Goal: Transaction & Acquisition: Purchase product/service

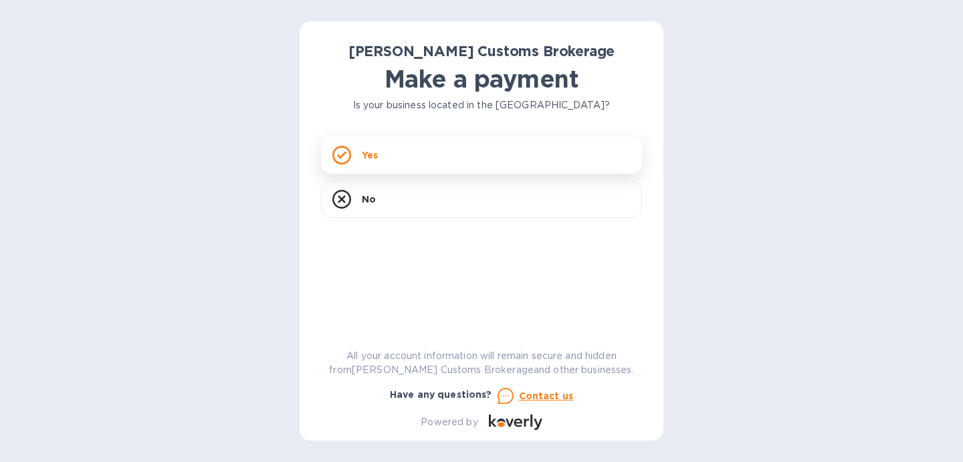
click at [346, 156] on icon at bounding box center [341, 155] width 19 height 19
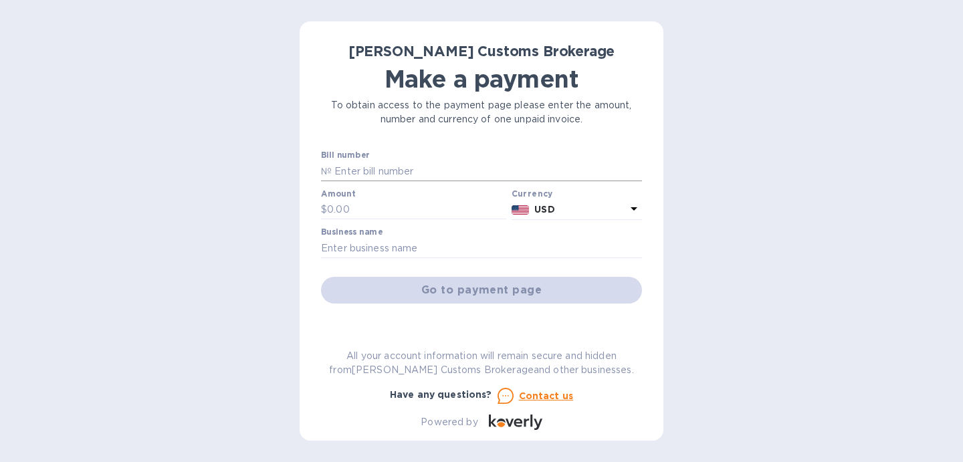
click at [444, 175] on input "text" at bounding box center [487, 171] width 310 height 20
type input "0"
type input "00009691"
click at [425, 207] on input "text" at bounding box center [416, 210] width 179 height 20
type input "1,522.00"
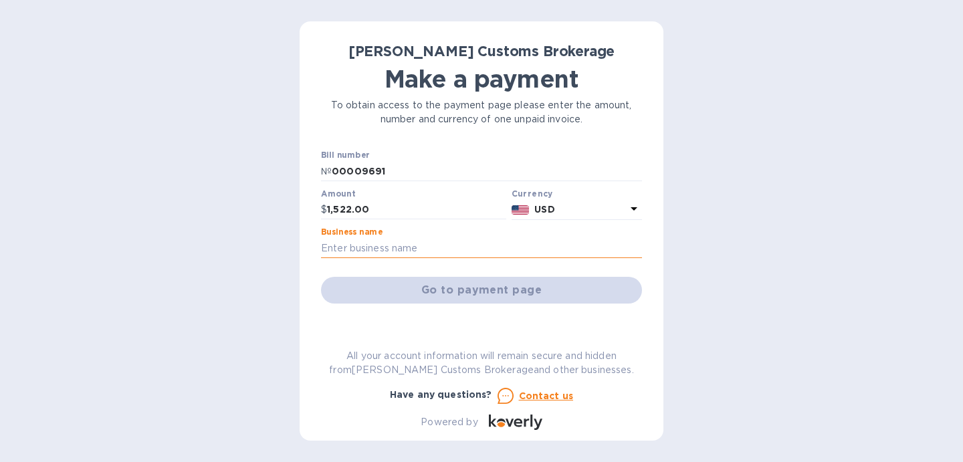
click at [447, 245] on input "text" at bounding box center [481, 248] width 321 height 20
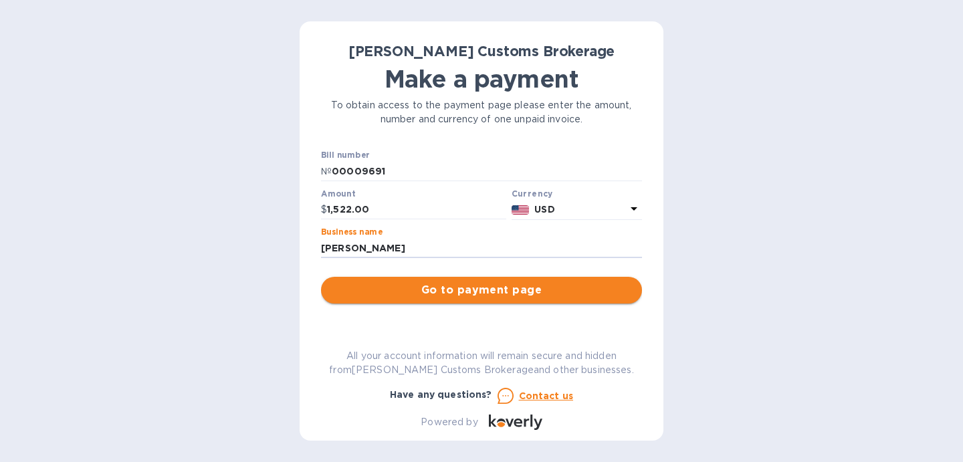
type input "[PERSON_NAME]"
click at [490, 288] on span "Go to payment page" at bounding box center [482, 290] width 300 height 16
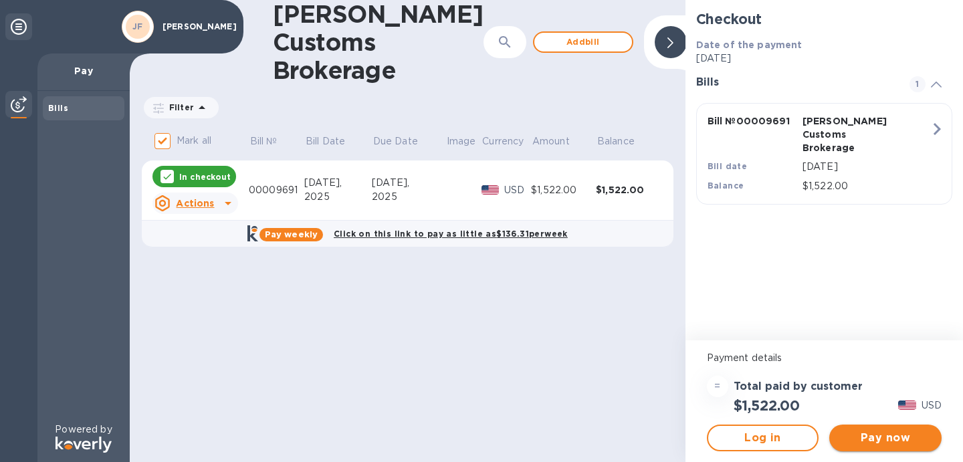
click at [874, 432] on span "Pay now" at bounding box center [885, 438] width 91 height 16
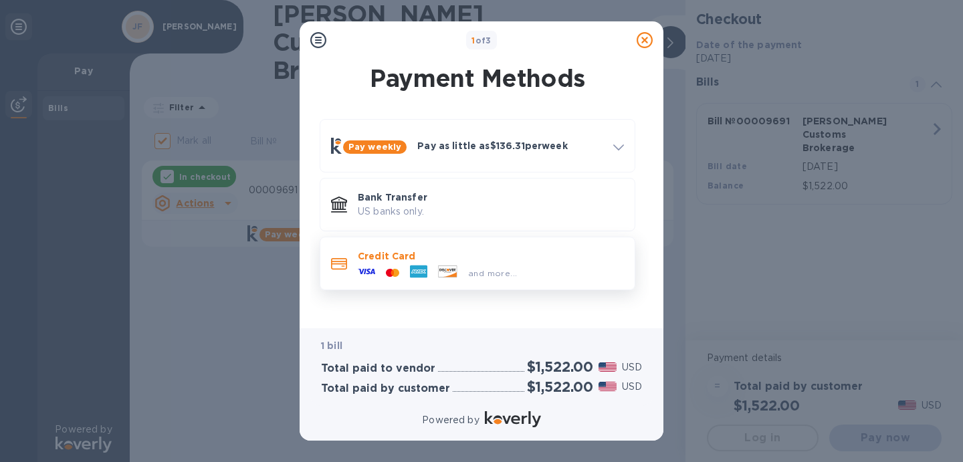
click at [363, 260] on p "Credit Card" at bounding box center [491, 255] width 266 height 13
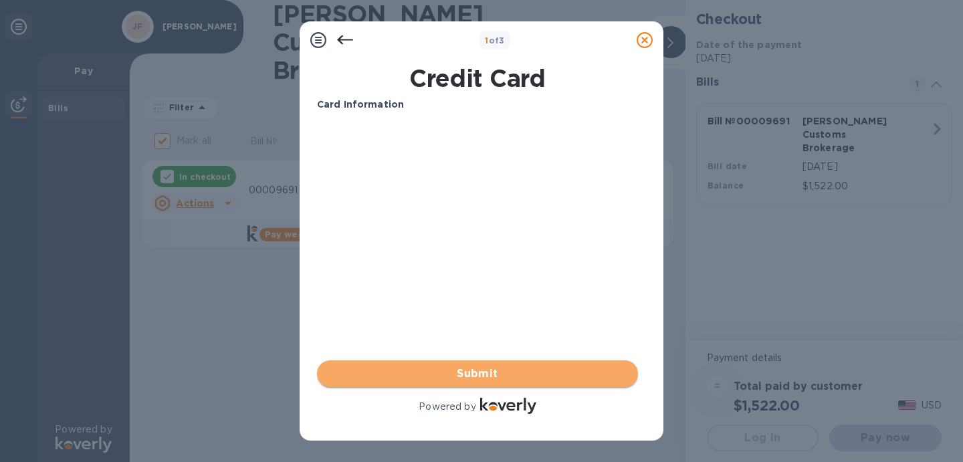
click at [442, 376] on span "Submit" at bounding box center [478, 374] width 300 height 16
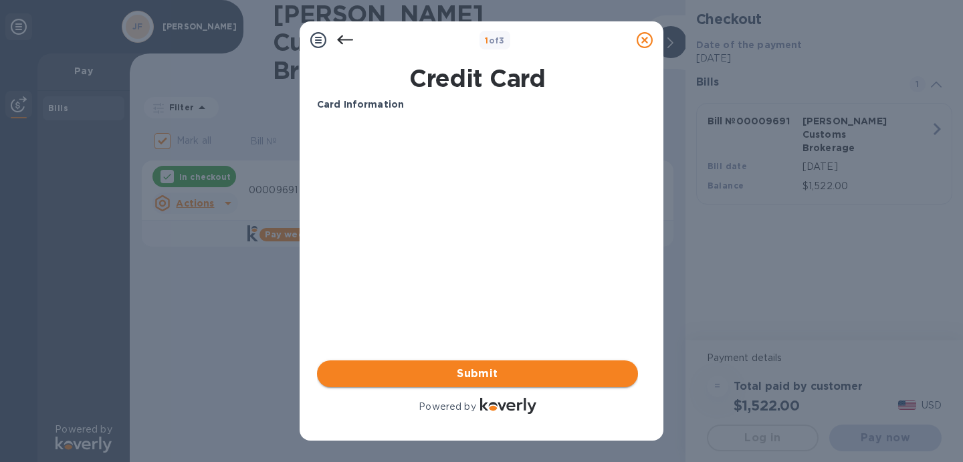
click at [494, 375] on span "Submit" at bounding box center [478, 374] width 300 height 16
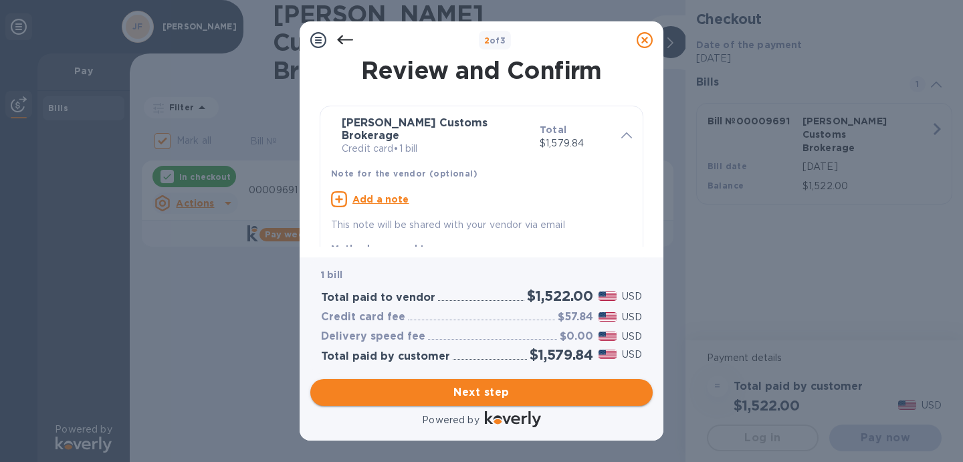
click at [502, 395] on span "Next step" at bounding box center [481, 393] width 321 height 16
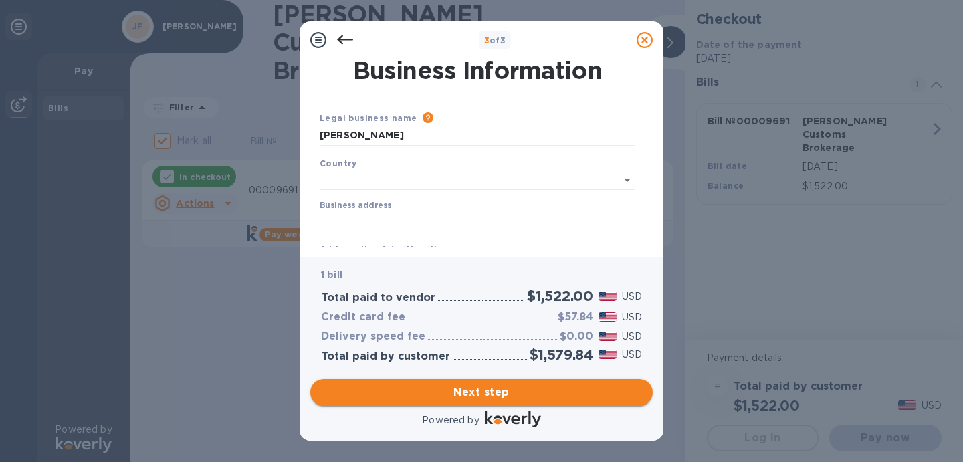
type input "[GEOGRAPHIC_DATA]"
click at [488, 391] on span "Next step" at bounding box center [481, 393] width 321 height 16
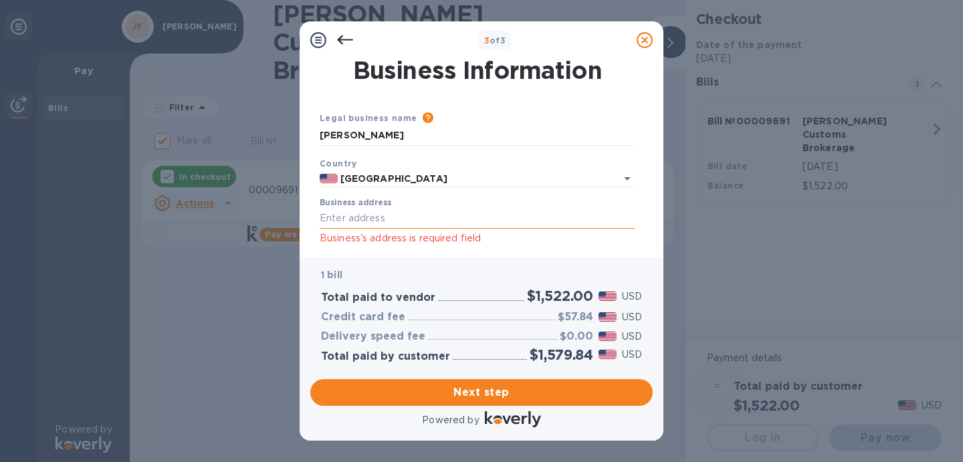
click at [416, 219] on input "Business address" at bounding box center [478, 219] width 316 height 20
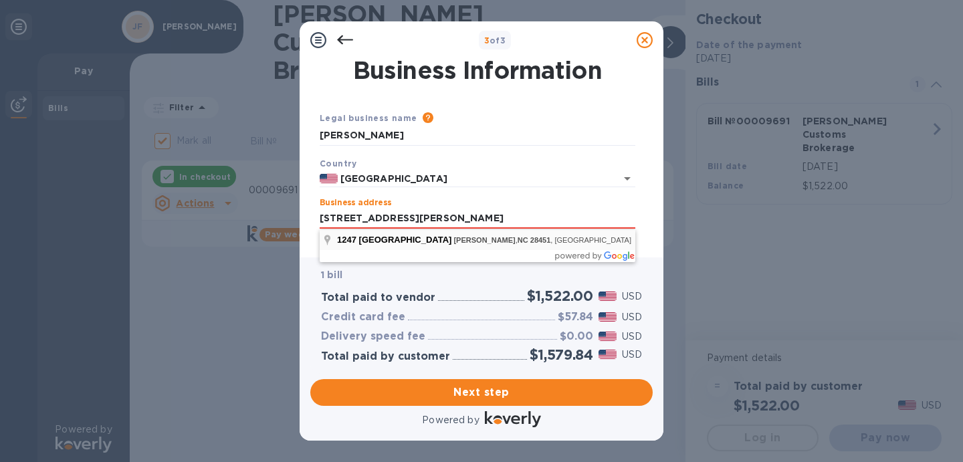
type input "[STREET_ADDRESS]"
type input "[PERSON_NAME]"
type input "NC"
type input "28451"
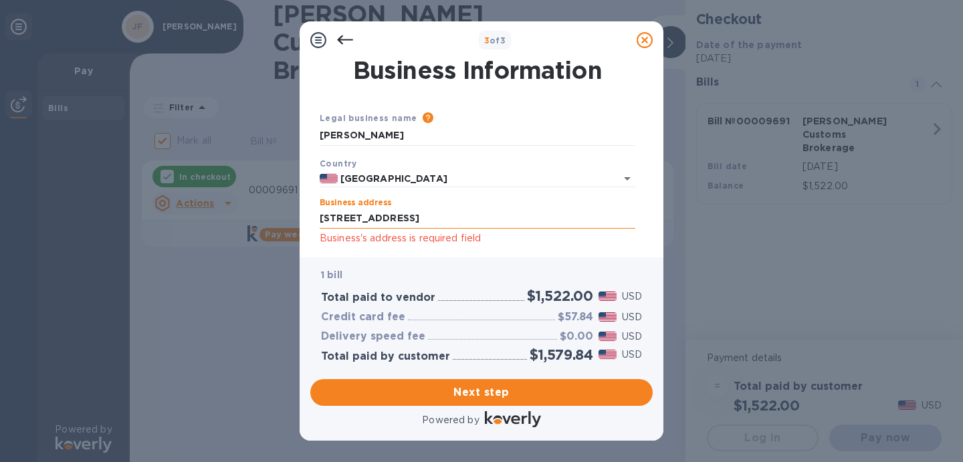
click at [488, 219] on input "[STREET_ADDRESS]" at bounding box center [478, 219] width 316 height 20
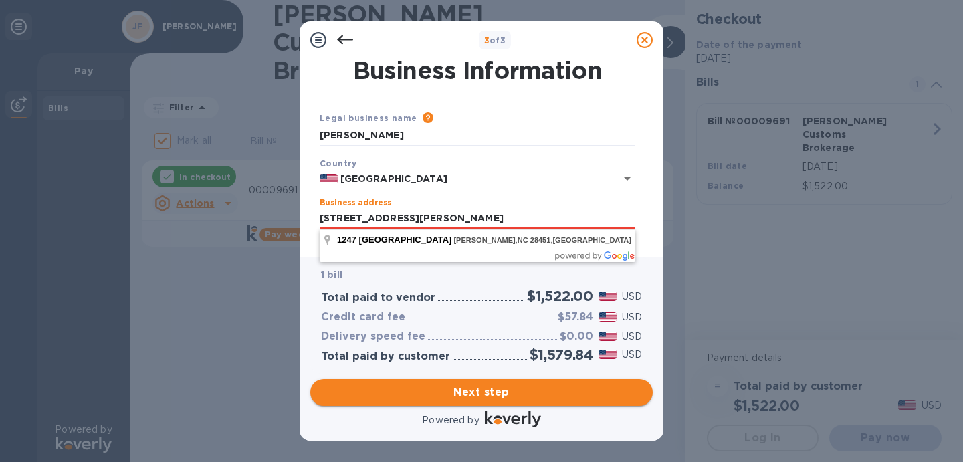
type input "[STREET_ADDRESS][PERSON_NAME]"
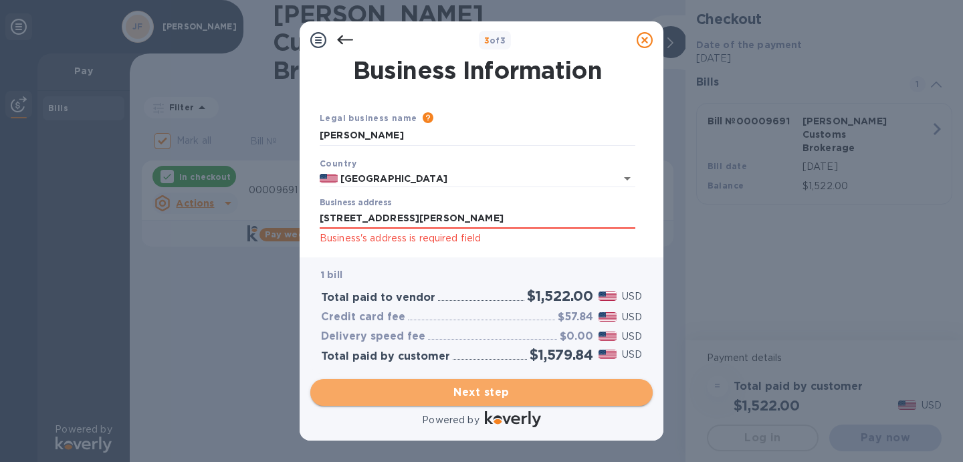
click at [492, 388] on span "Next step" at bounding box center [481, 393] width 321 height 16
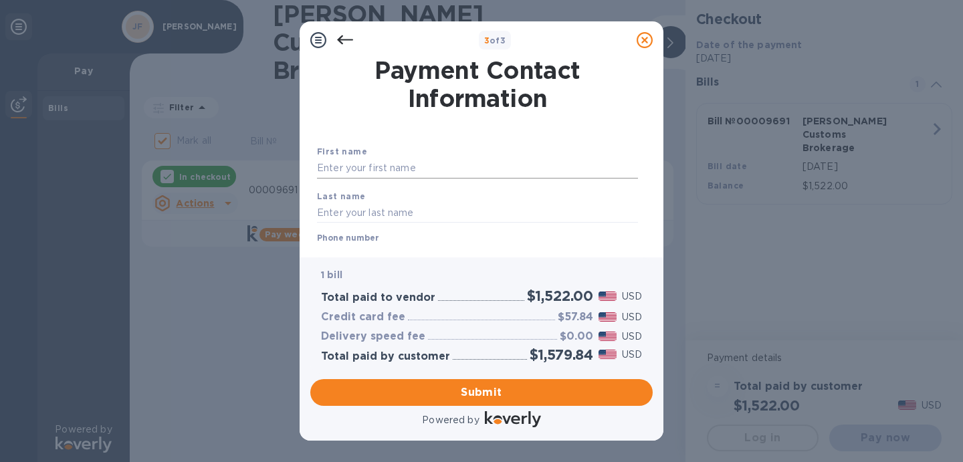
click at [405, 161] on input "text" at bounding box center [477, 169] width 321 height 20
type input "[PERSON_NAME]"
type input "8479622567"
type input "[EMAIL_ADDRESS][DOMAIN_NAME]"
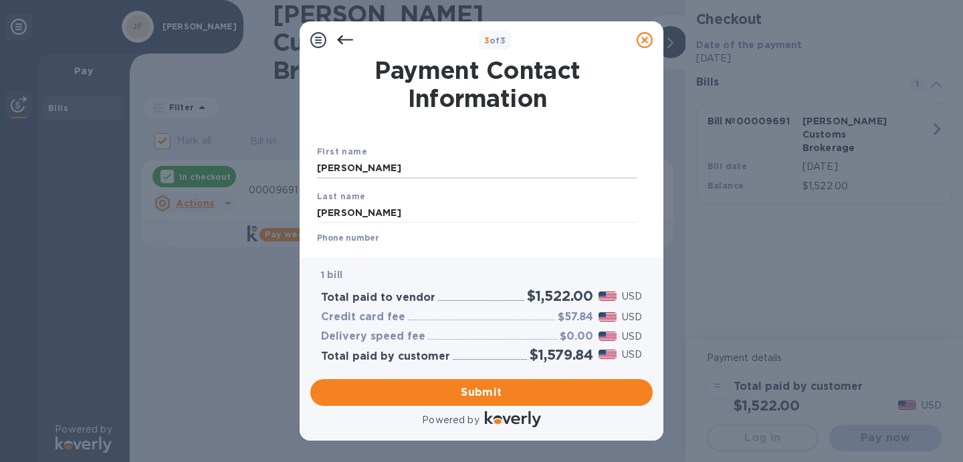
click at [424, 237] on div "Phone number [PHONE_NUMBER]" at bounding box center [477, 248] width 321 height 31
click at [421, 235] on div "Phone number [PHONE_NUMBER]" at bounding box center [477, 248] width 321 height 31
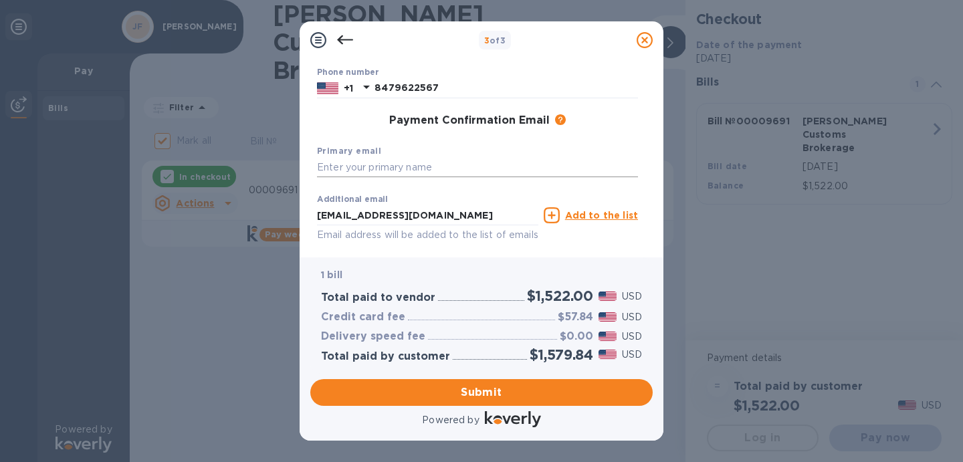
scroll to position [165, 0]
click at [415, 173] on input "text" at bounding box center [477, 169] width 321 height 20
type input "J"
click at [365, 173] on input "judyrudis#[DOMAIN_NAME]" at bounding box center [477, 169] width 321 height 20
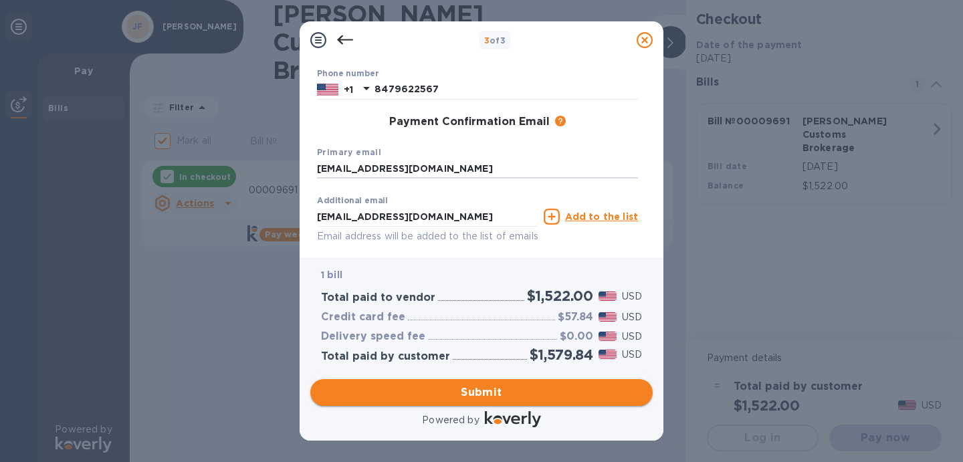
type input "[EMAIL_ADDRESS][DOMAIN_NAME]"
click at [506, 396] on span "Submit" at bounding box center [481, 393] width 321 height 16
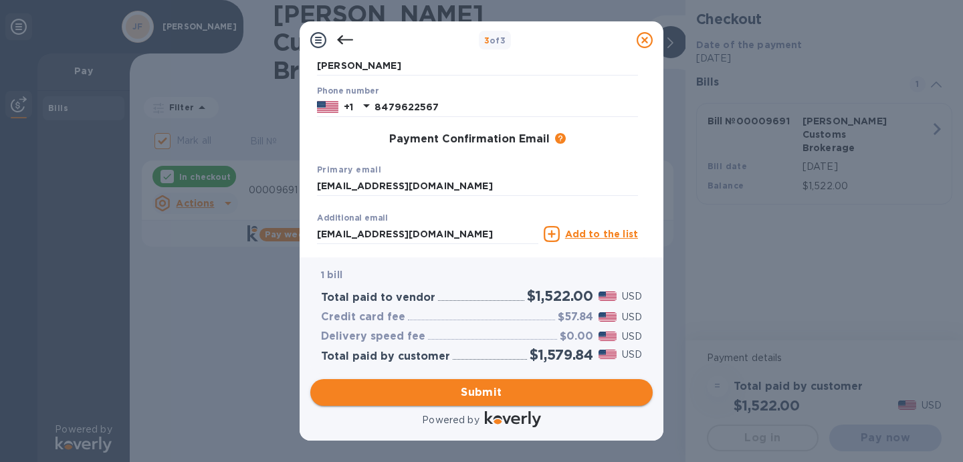
scroll to position [182, 0]
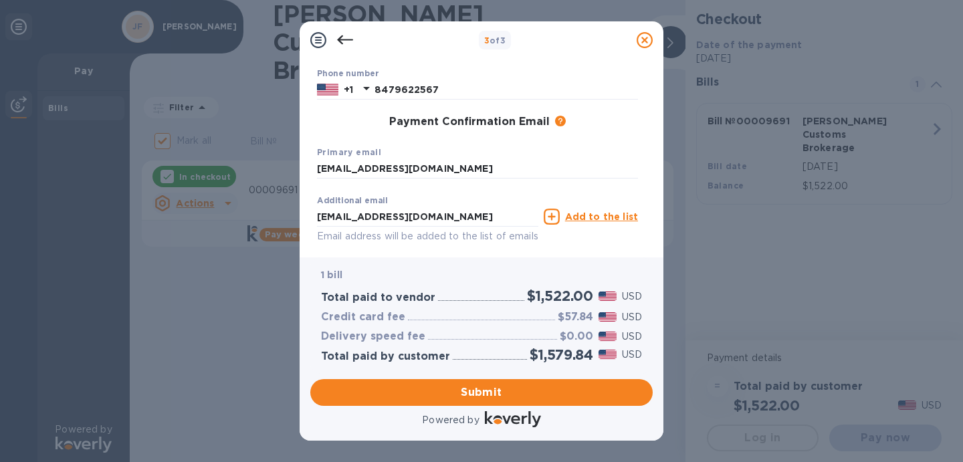
drag, startPoint x: 470, startPoint y: 388, endPoint x: 407, endPoint y: 344, distance: 77.4
click at [407, 344] on div "1 bill Total paid to vendor $1,522.00 USD Credit card fee $57.84 USD Delivery s…" at bounding box center [482, 344] width 348 height 178
click at [470, 389] on span "Submit" at bounding box center [481, 393] width 321 height 16
click at [546, 386] on span "Submit" at bounding box center [481, 393] width 321 height 16
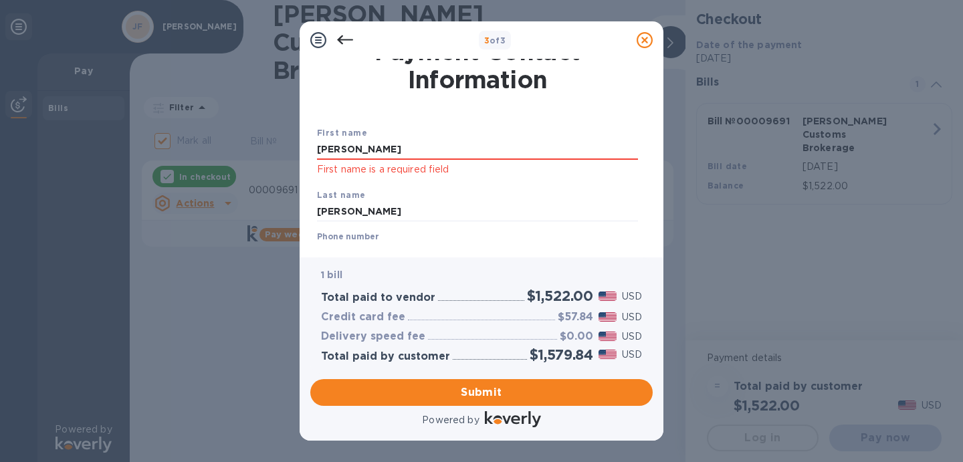
scroll to position [5, 0]
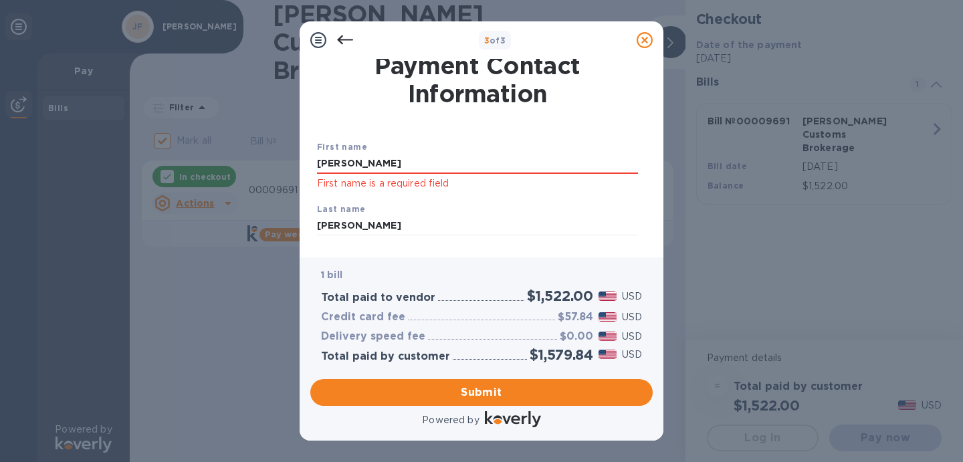
drag, startPoint x: 354, startPoint y: 161, endPoint x: 273, endPoint y: 167, distance: 81.1
click at [273, 167] on div "3 of 3 Payment Contact Information First name [PERSON_NAME] First name is a req…" at bounding box center [481, 231] width 963 height 462
type input "[PERSON_NAME]"
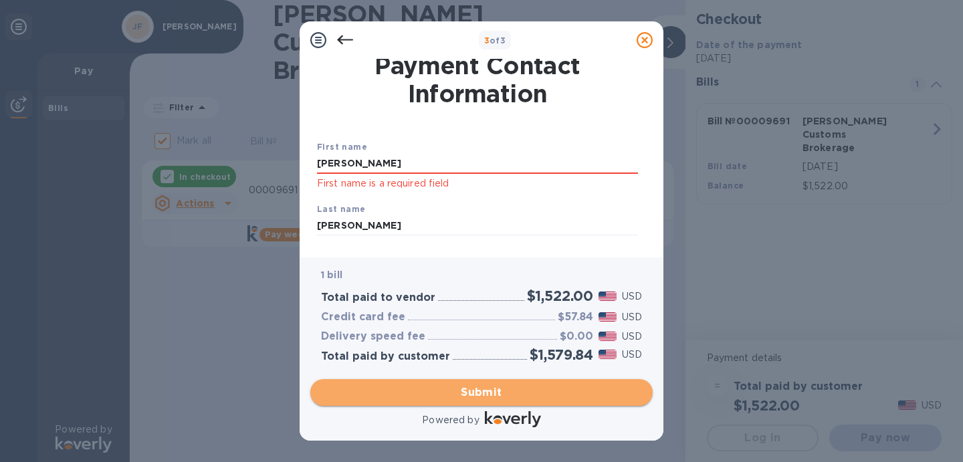
click at [495, 401] on button "Submit" at bounding box center [481, 392] width 342 height 27
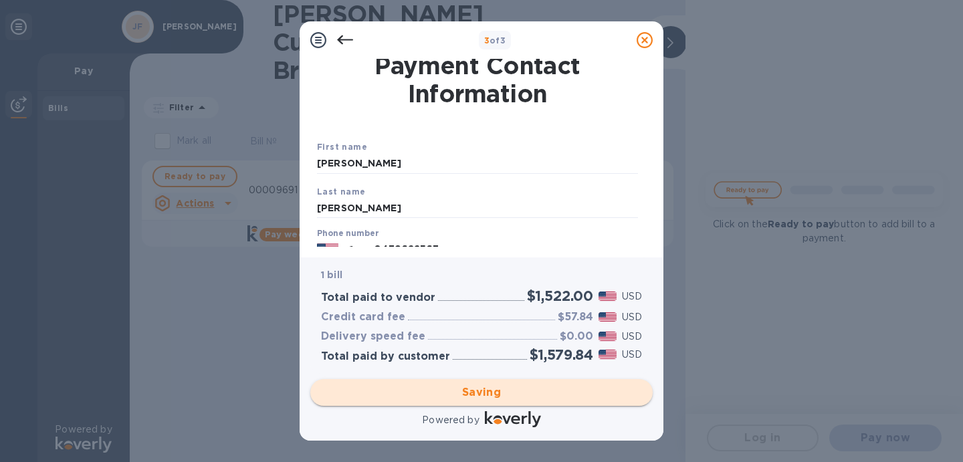
checkbox input "false"
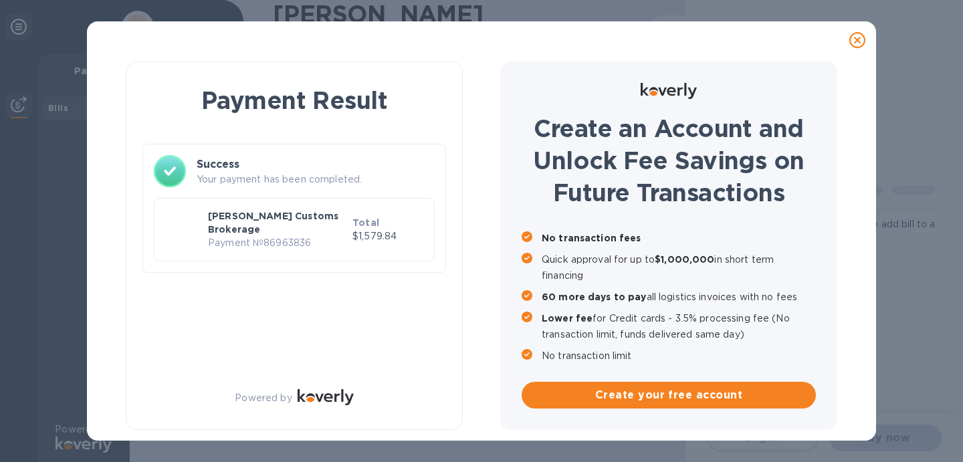
scroll to position [0, 0]
